Goal: Task Accomplishment & Management: Manage account settings

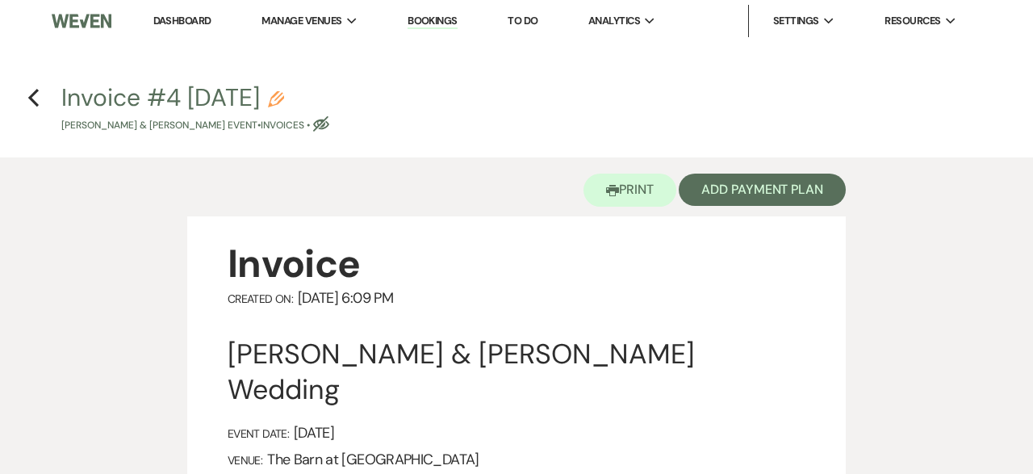
click at [429, 17] on link "Bookings" at bounding box center [433, 21] width 50 height 15
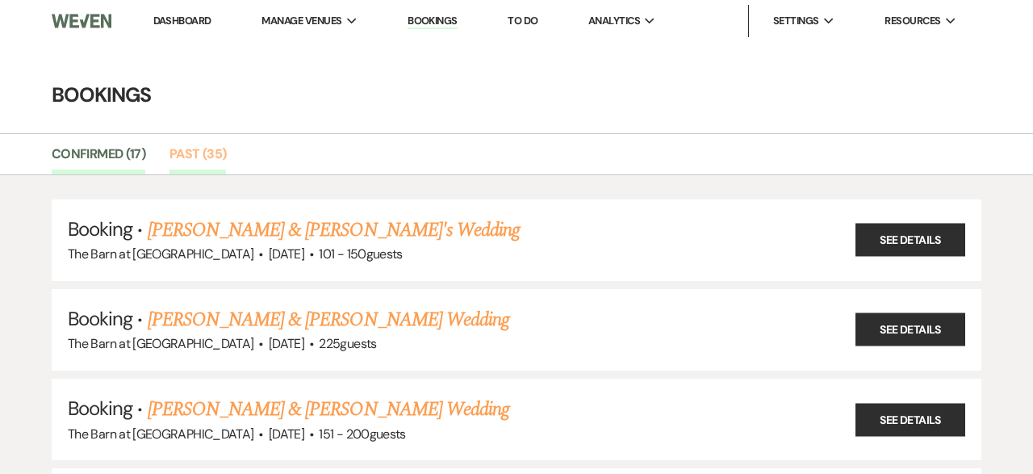
click at [197, 149] on link "Past (35)" at bounding box center [198, 159] width 57 height 31
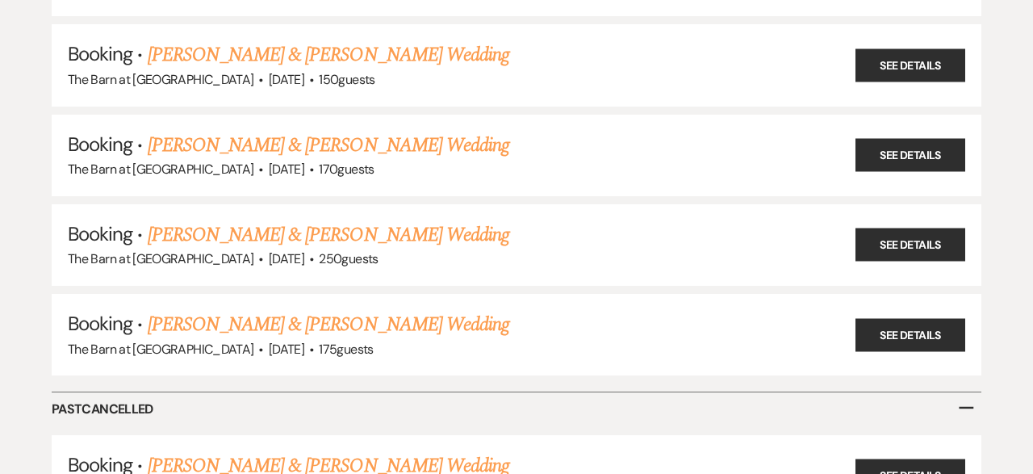
scroll to position [2954, 0]
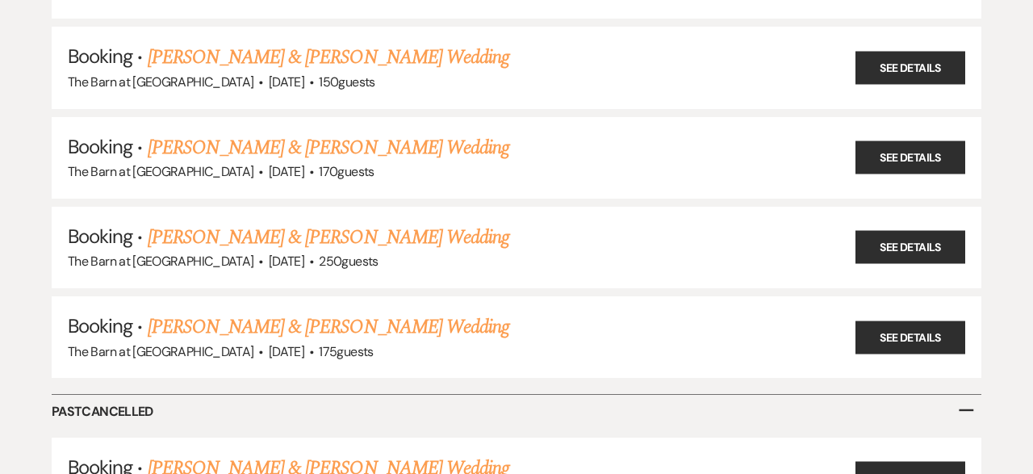
click at [253, 318] on link "[PERSON_NAME] & [PERSON_NAME] Wedding" at bounding box center [329, 326] width 362 height 29
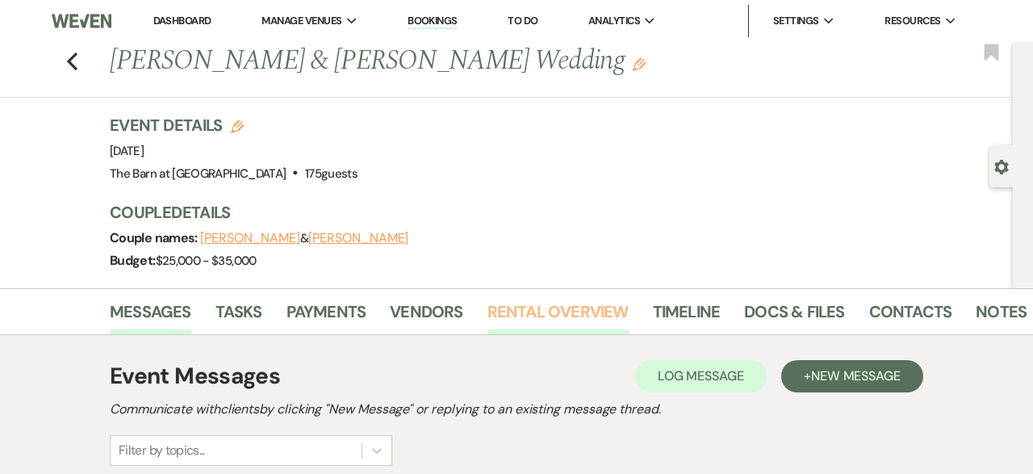
click at [583, 307] on link "Rental Overview" at bounding box center [558, 317] width 141 height 36
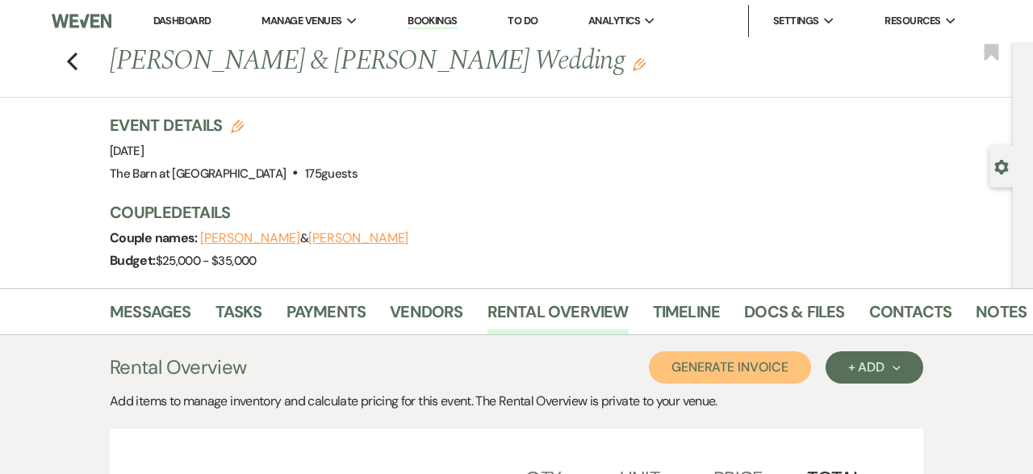
click at [750, 354] on button "Generate Invoice" at bounding box center [730, 367] width 162 height 32
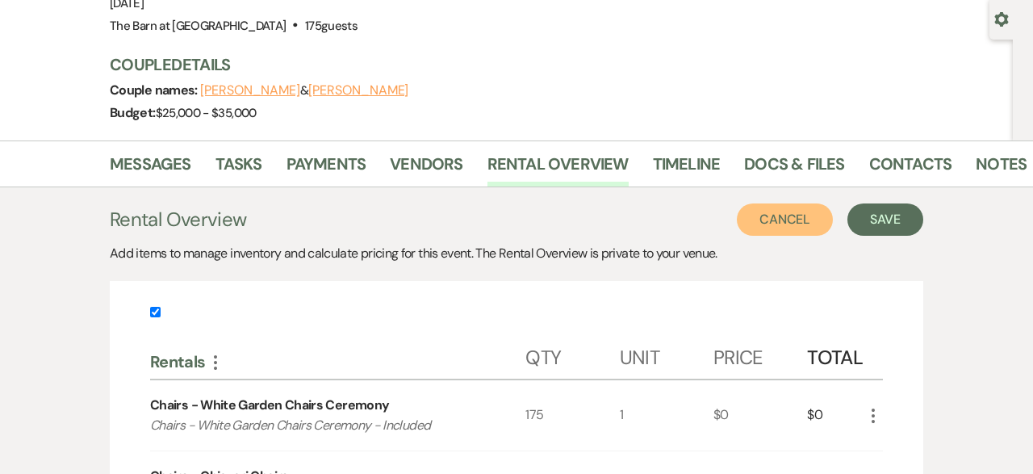
scroll to position [211, 0]
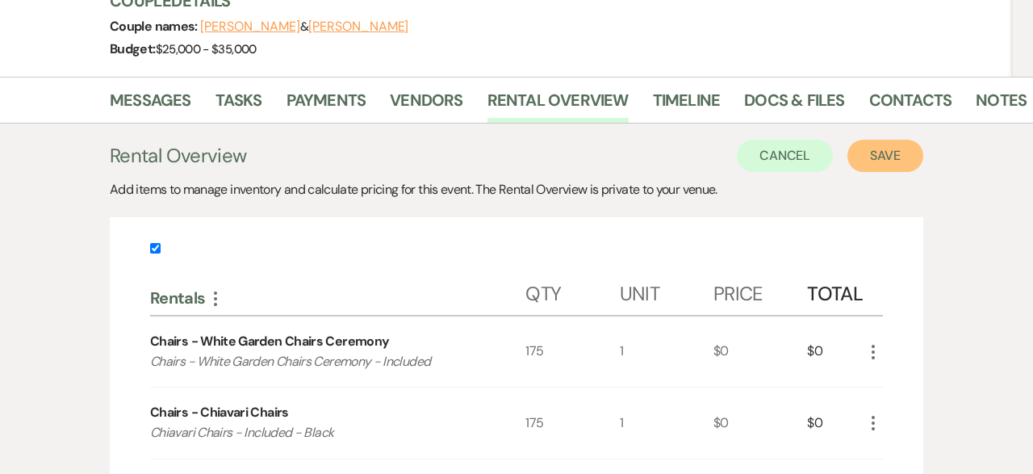
click at [874, 155] on button "Save" at bounding box center [886, 156] width 76 height 32
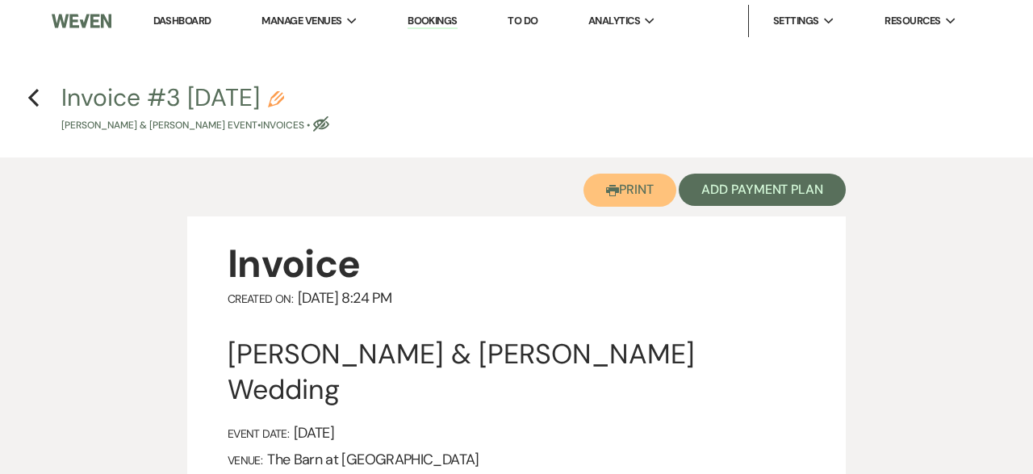
click at [628, 185] on button "Printer Print" at bounding box center [630, 190] width 93 height 33
